Goal: Information Seeking & Learning: Find specific fact

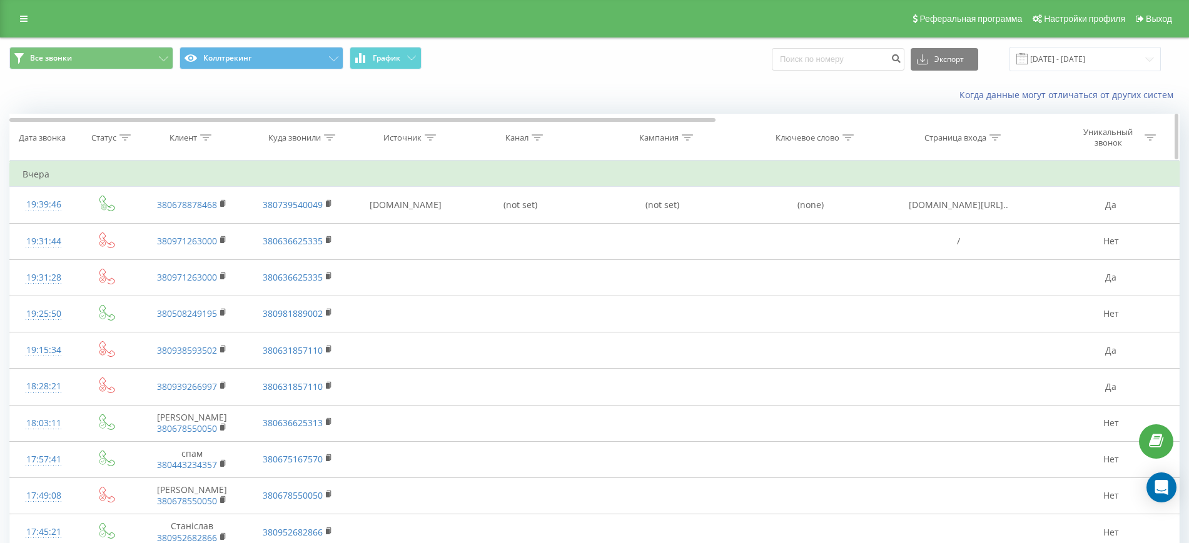
click at [207, 136] on icon at bounding box center [205, 137] width 11 height 6
click at [205, 225] on input "text" at bounding box center [192, 227] width 110 height 22
type input "380955784781"
click at [212, 248] on span "OK" at bounding box center [218, 251] width 35 height 19
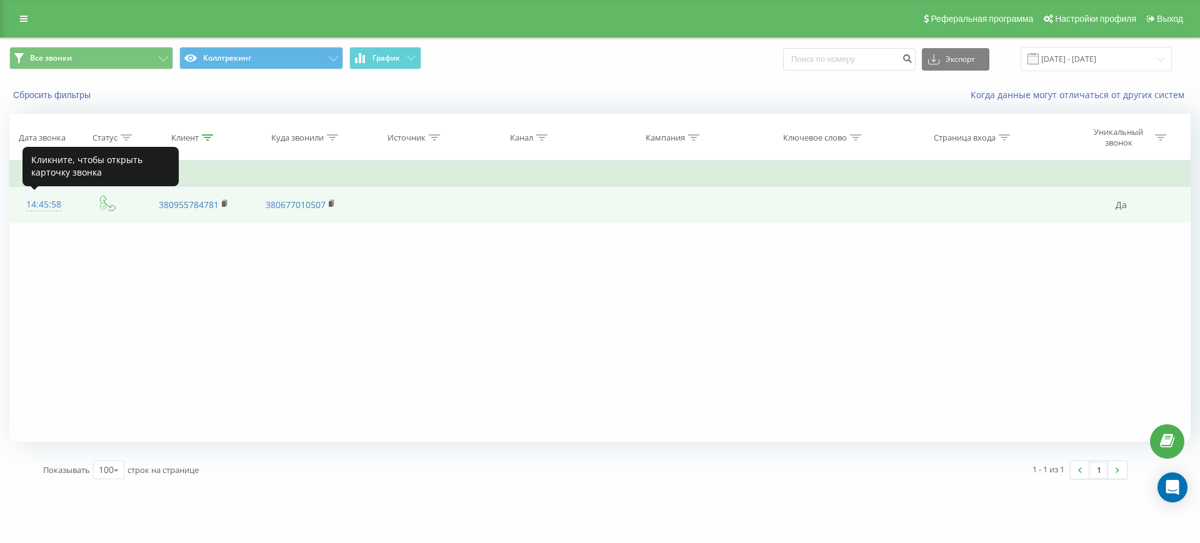
click at [46, 206] on div "14:45:58" at bounding box center [44, 205] width 43 height 24
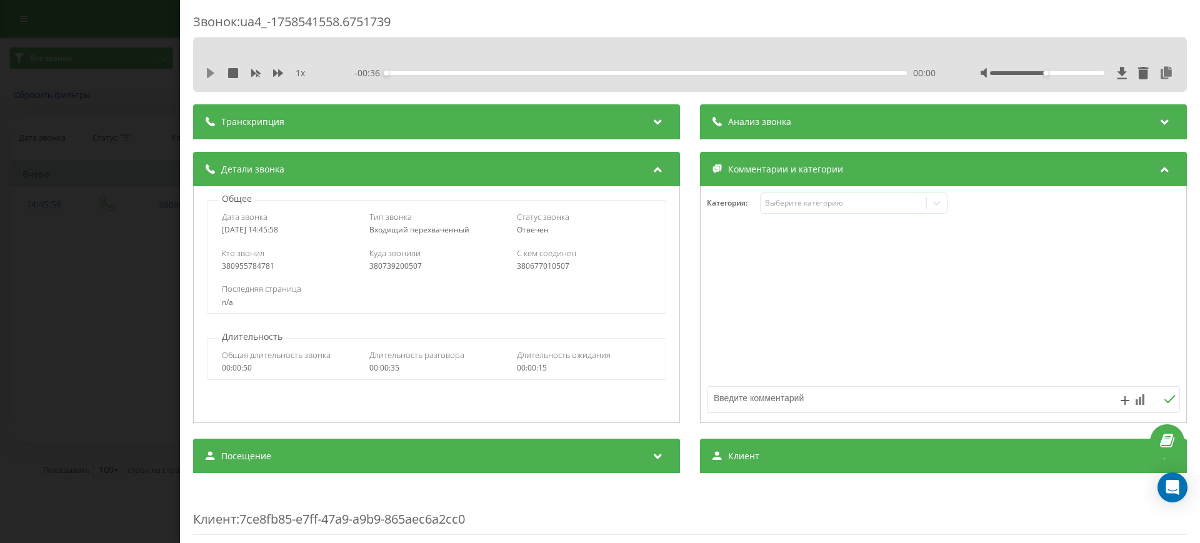
click at [206, 73] on icon at bounding box center [211, 73] width 10 height 10
drag, startPoint x: 1037, startPoint y: 73, endPoint x: 1040, endPoint y: 96, distance: 23.3
click at [1082, 80] on div "1 x - 00:29 00:06 00:06" at bounding box center [690, 73] width 975 height 19
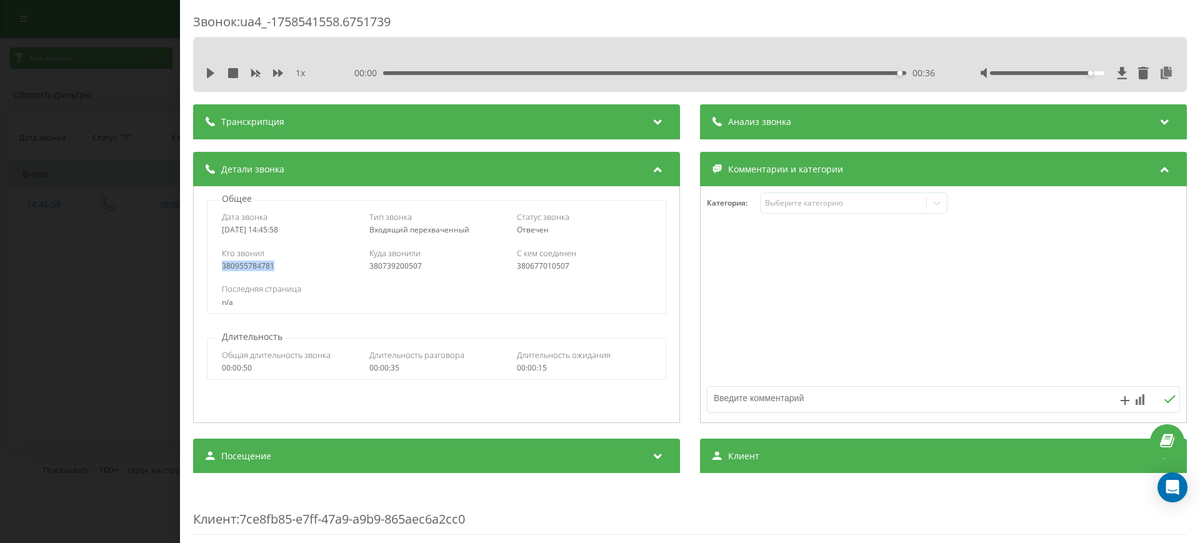
drag, startPoint x: 290, startPoint y: 266, endPoint x: 210, endPoint y: 268, distance: 80.1
click at [210, 268] on div "Кто звонил 380955784781 Куда звонили 380739200507 С кем соединен 380677010507" at bounding box center [437, 259] width 458 height 36
copy div "380955784781"
